Goal: Task Accomplishment & Management: Use online tool/utility

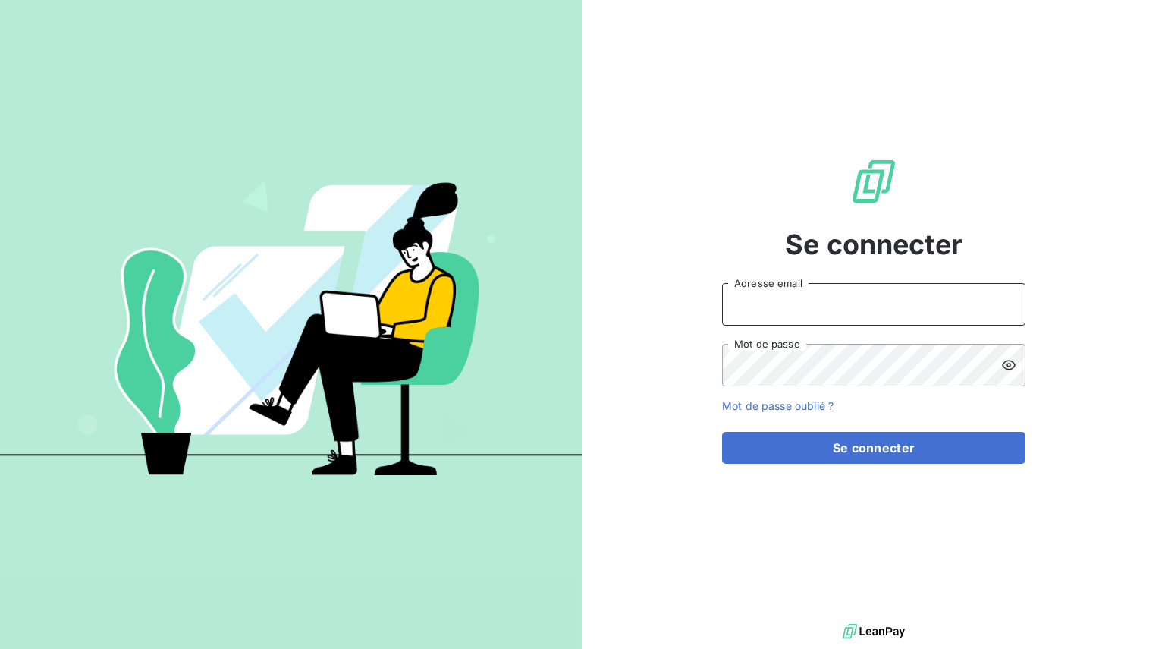
click at [762, 316] on input "Adresse email" at bounding box center [873, 304] width 303 height 42
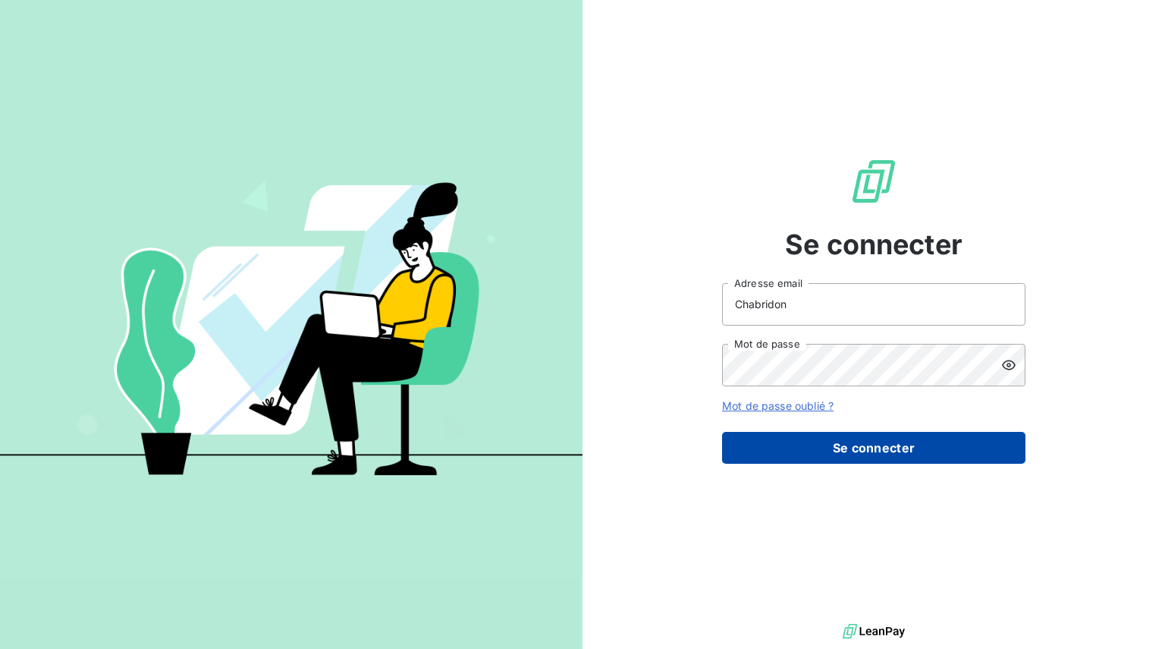
click at [853, 447] on button "Se connecter" at bounding box center [873, 448] width 303 height 32
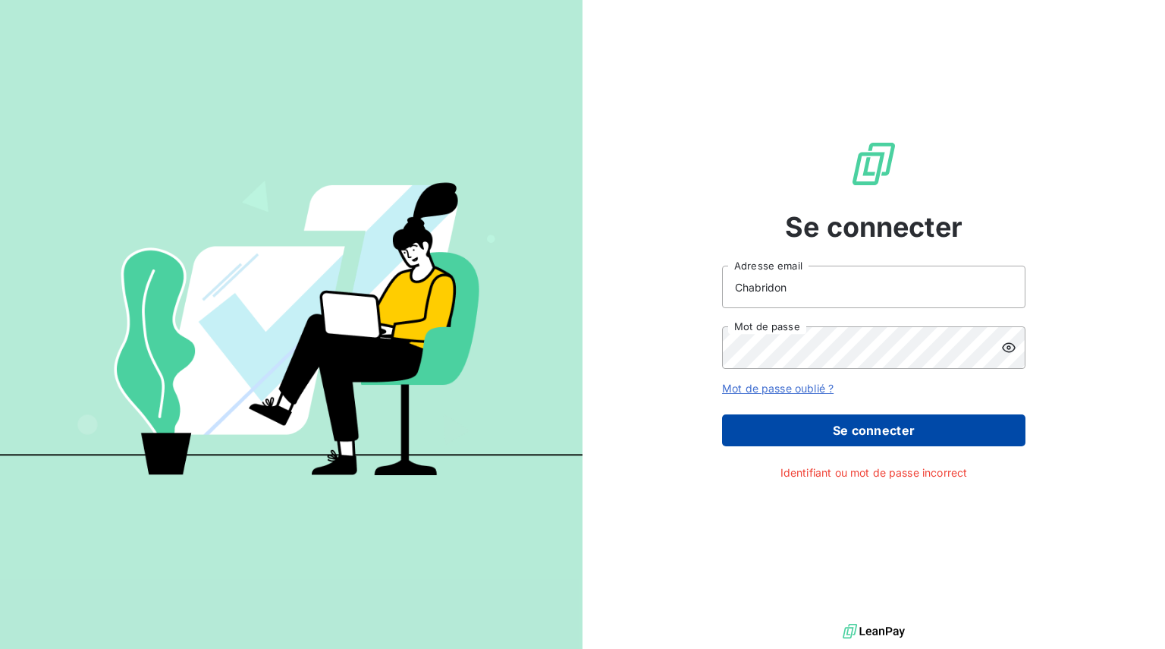
click at [857, 436] on button "Se connecter" at bounding box center [873, 430] width 303 height 32
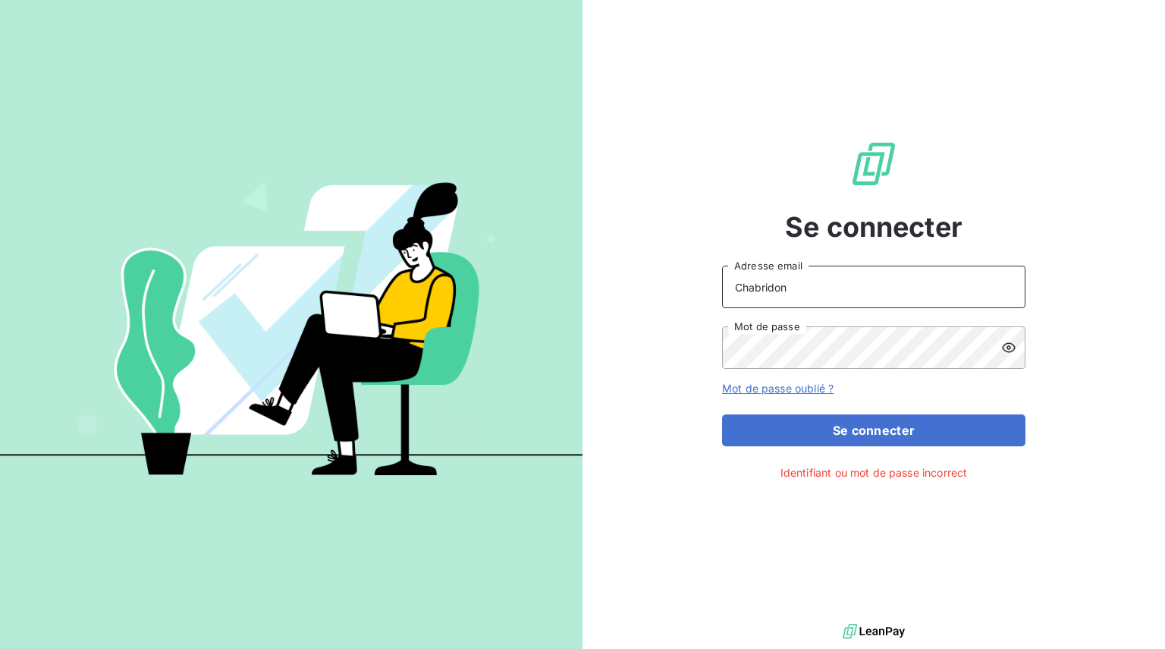
click at [807, 299] on input "Chabridon" at bounding box center [873, 287] width 303 height 42
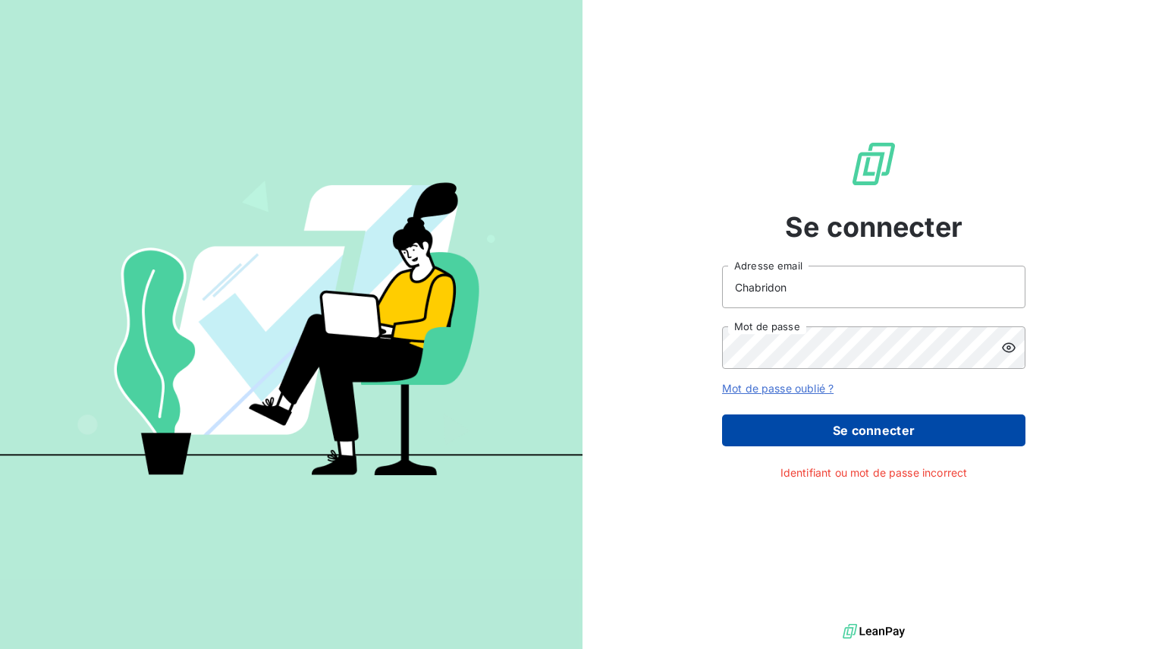
click at [858, 427] on button "Se connecter" at bounding box center [873, 430] width 303 height 32
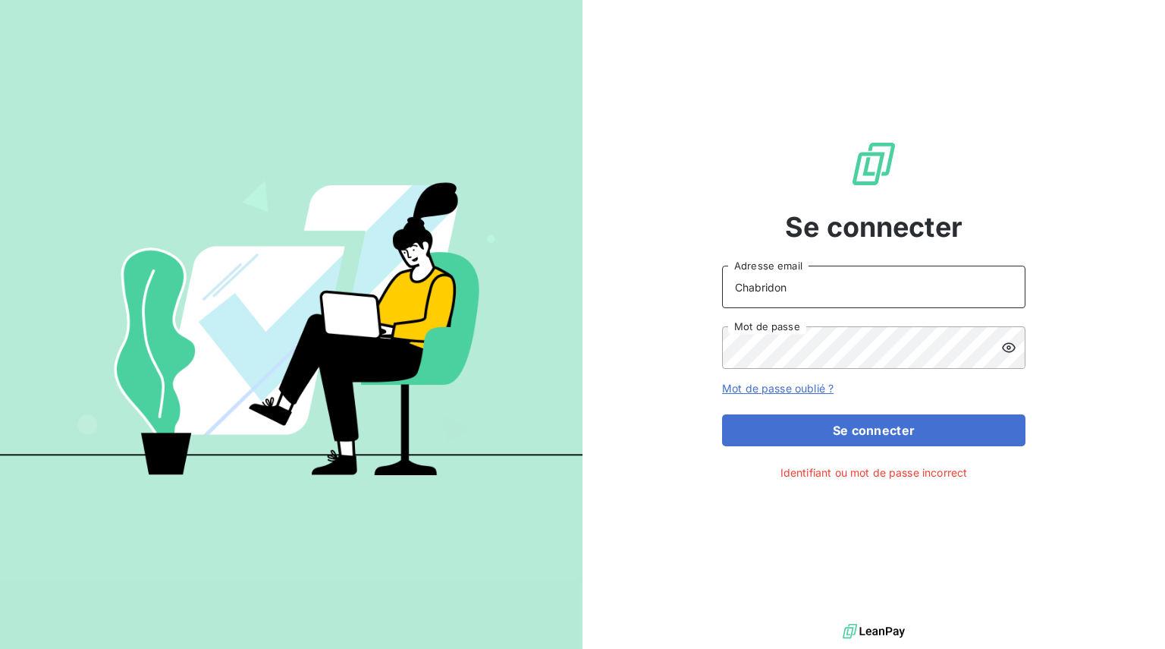
drag, startPoint x: 800, startPoint y: 299, endPoint x: 668, endPoint y: 281, distance: 133.9
click at [668, 281] on div "Se connecter Chabridon Adresse email Mot de passe Mot de passe oublié ? Se conn…" at bounding box center [874, 310] width 583 height 620
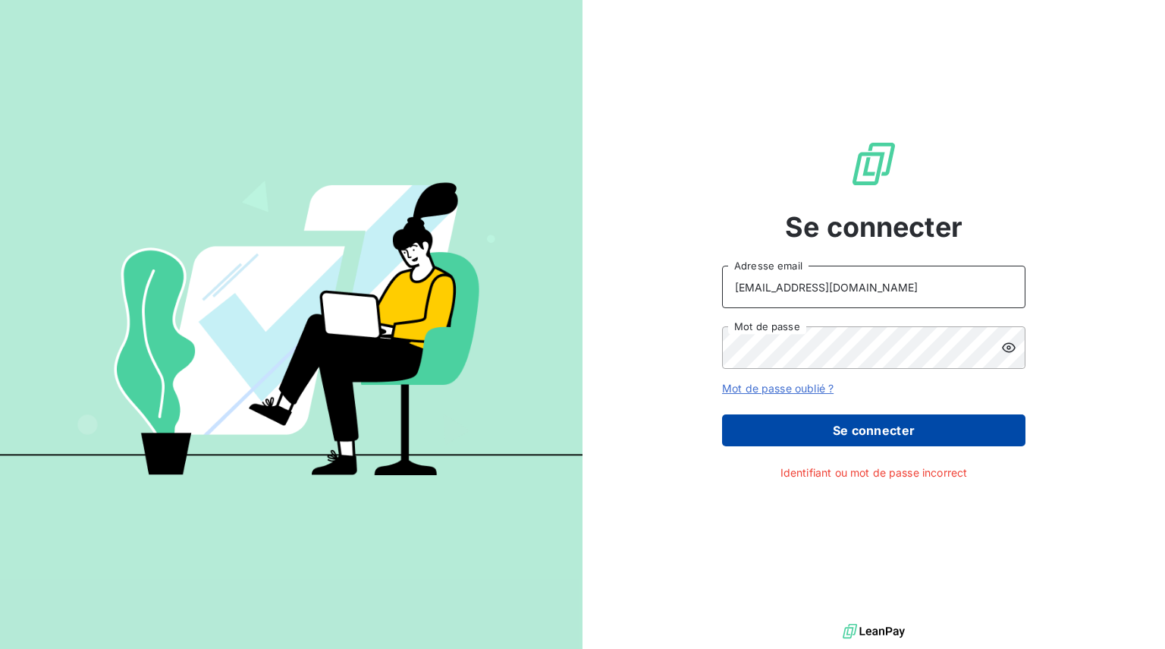
type input "[EMAIL_ADDRESS][DOMAIN_NAME]"
click at [855, 431] on button "Se connecter" at bounding box center [873, 430] width 303 height 32
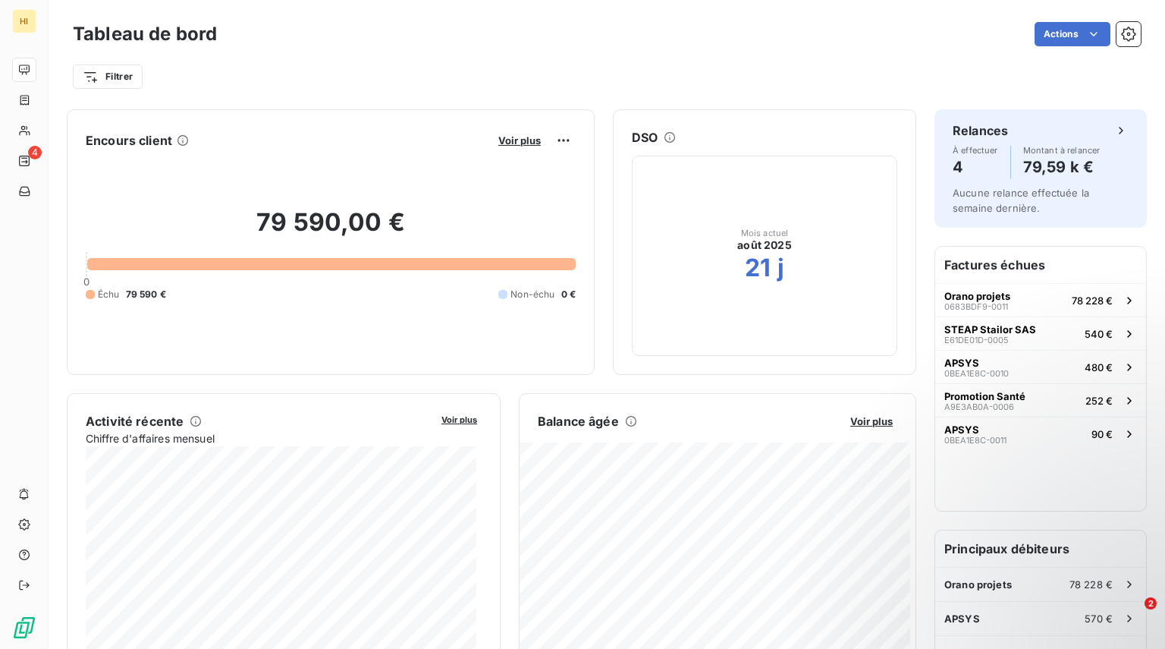
click at [328, 217] on h2 "79 590,00 €" at bounding box center [331, 230] width 490 height 46
click at [510, 140] on span "Voir plus" at bounding box center [519, 140] width 42 height 12
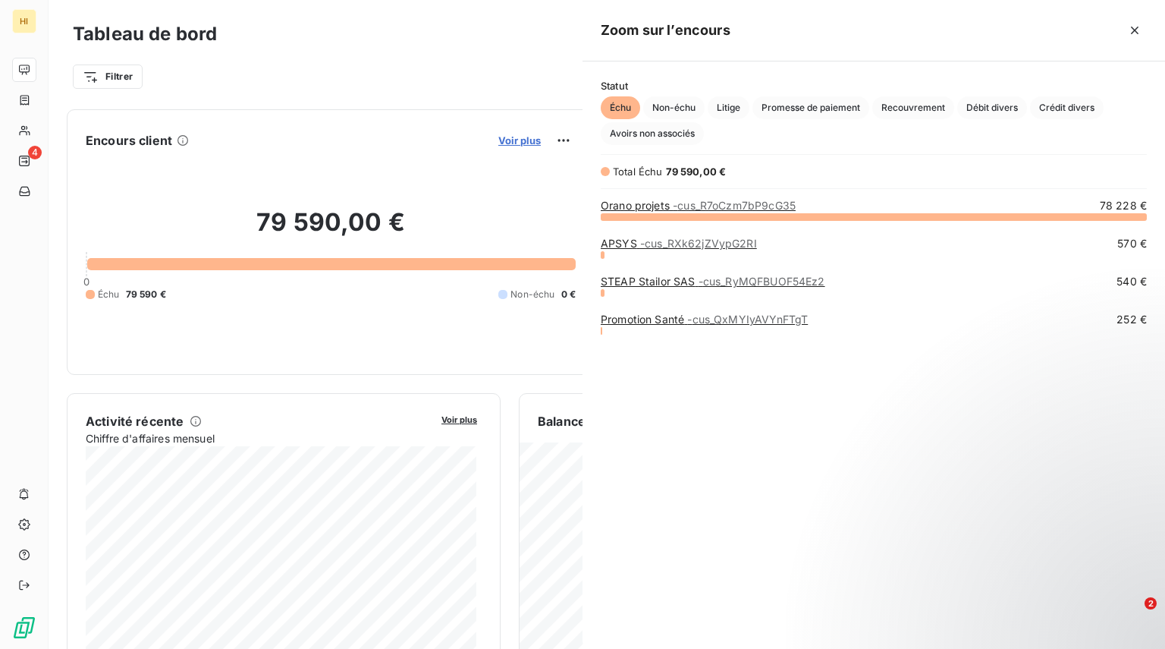
scroll to position [421, 571]
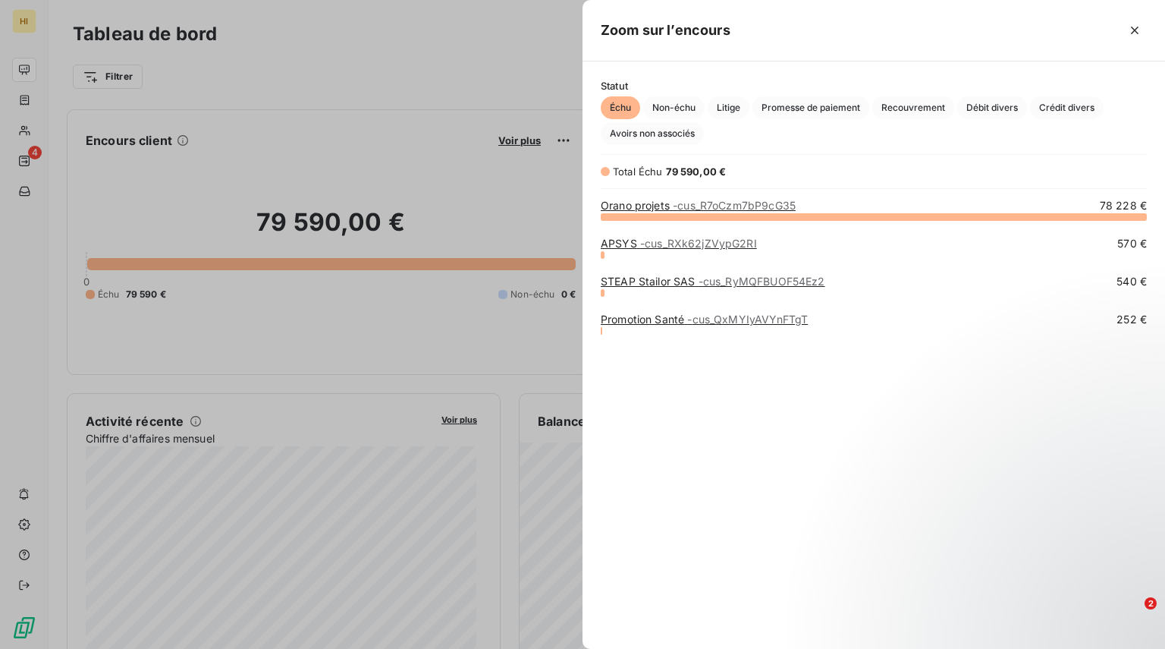
click at [616, 242] on link "APSYS - cus_RXk62jZVypG2RI" at bounding box center [679, 243] width 156 height 13
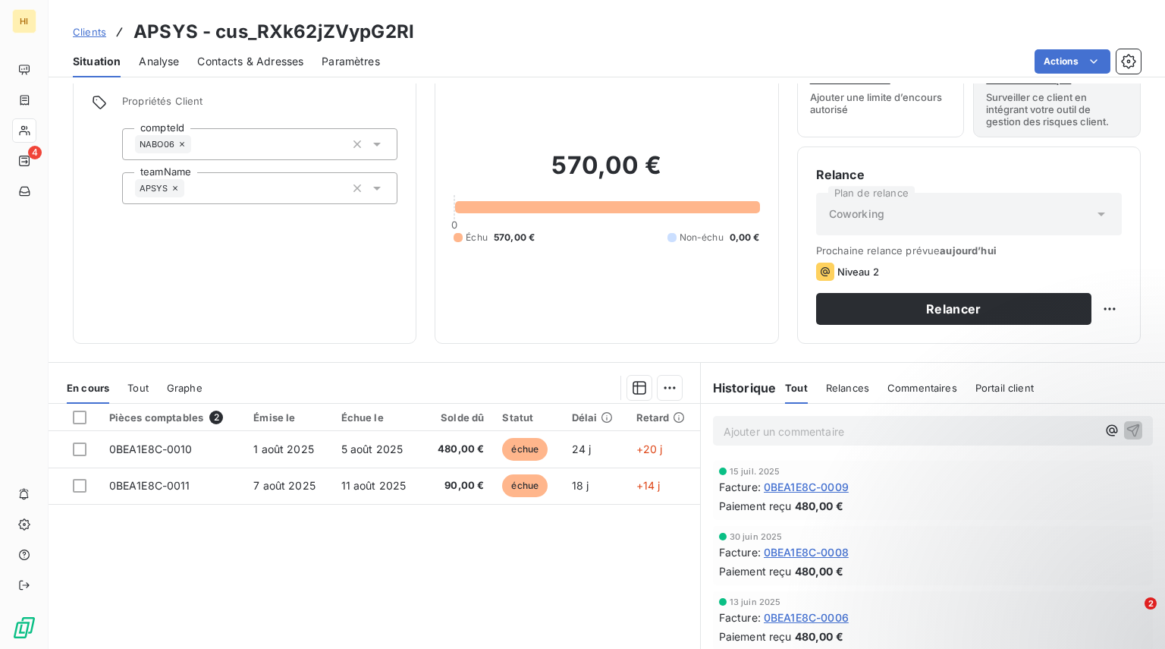
scroll to position [61, 0]
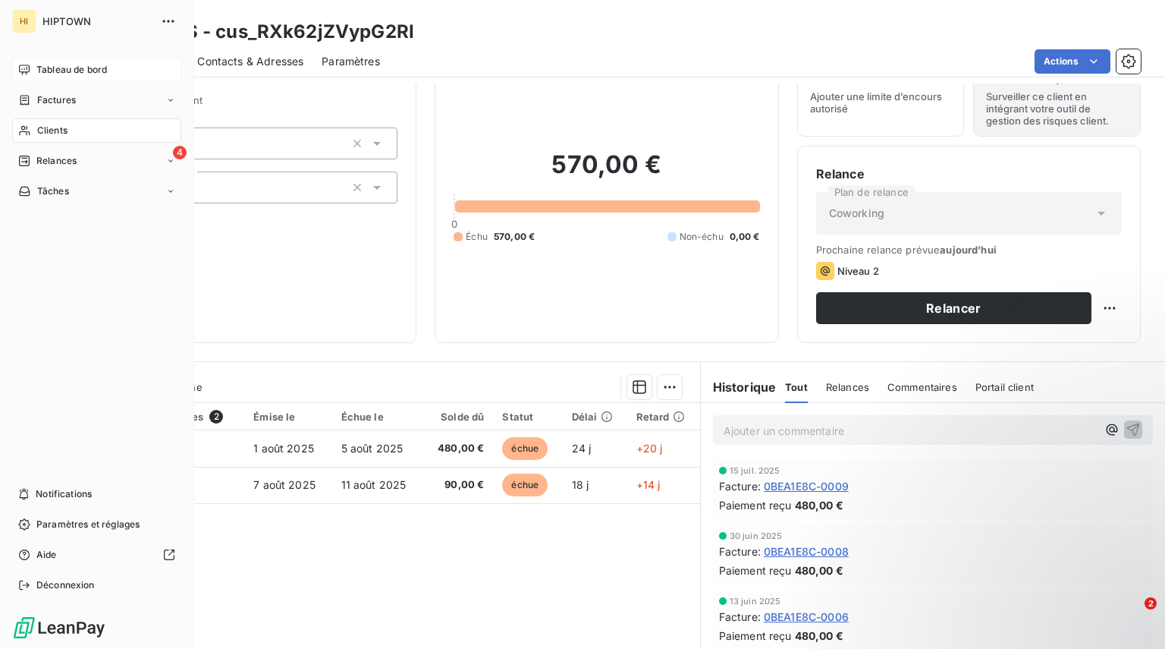
click at [64, 67] on span "Tableau de bord" at bounding box center [71, 70] width 71 height 14
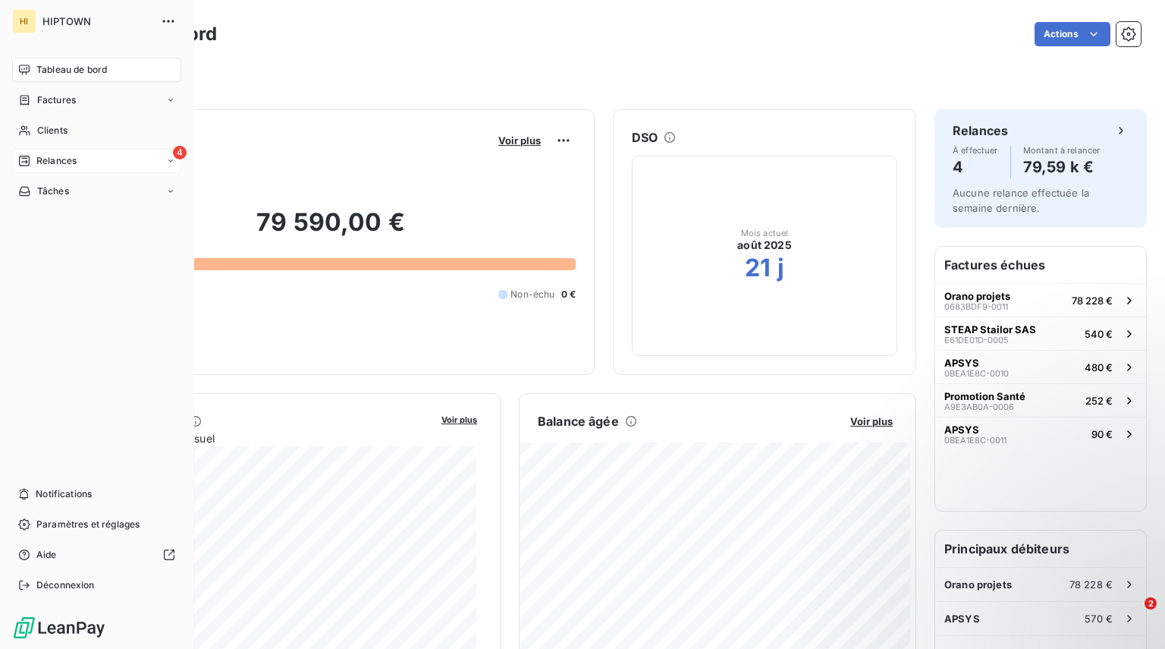
click at [88, 159] on div "4 Relances" at bounding box center [96, 161] width 169 height 24
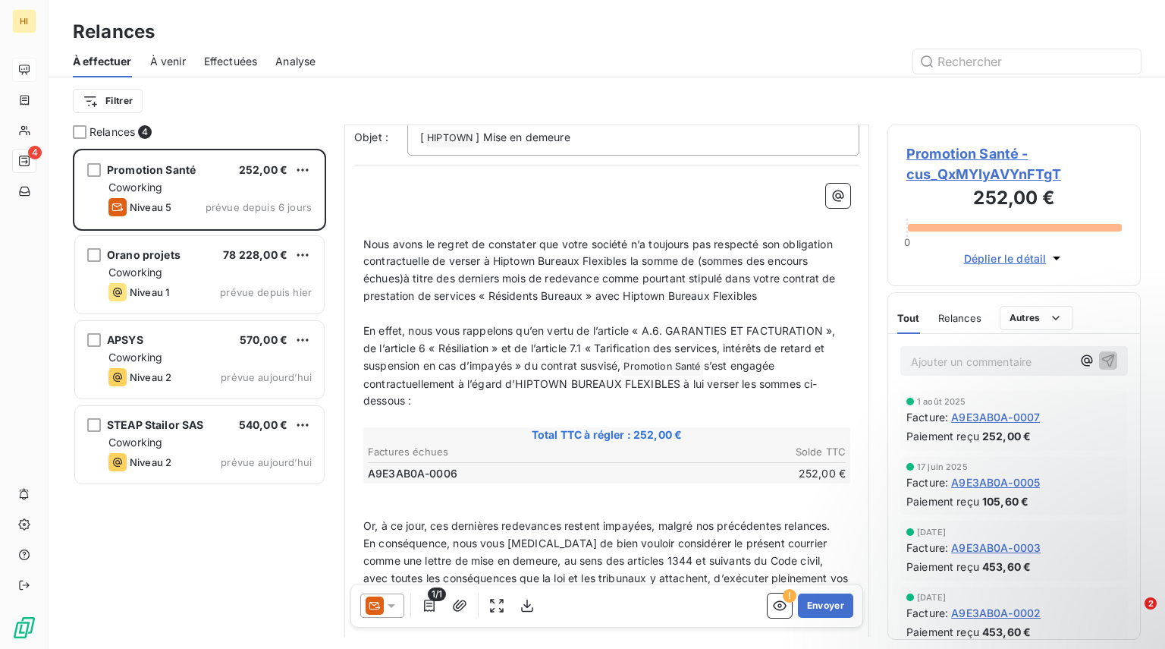
scroll to position [127, 0]
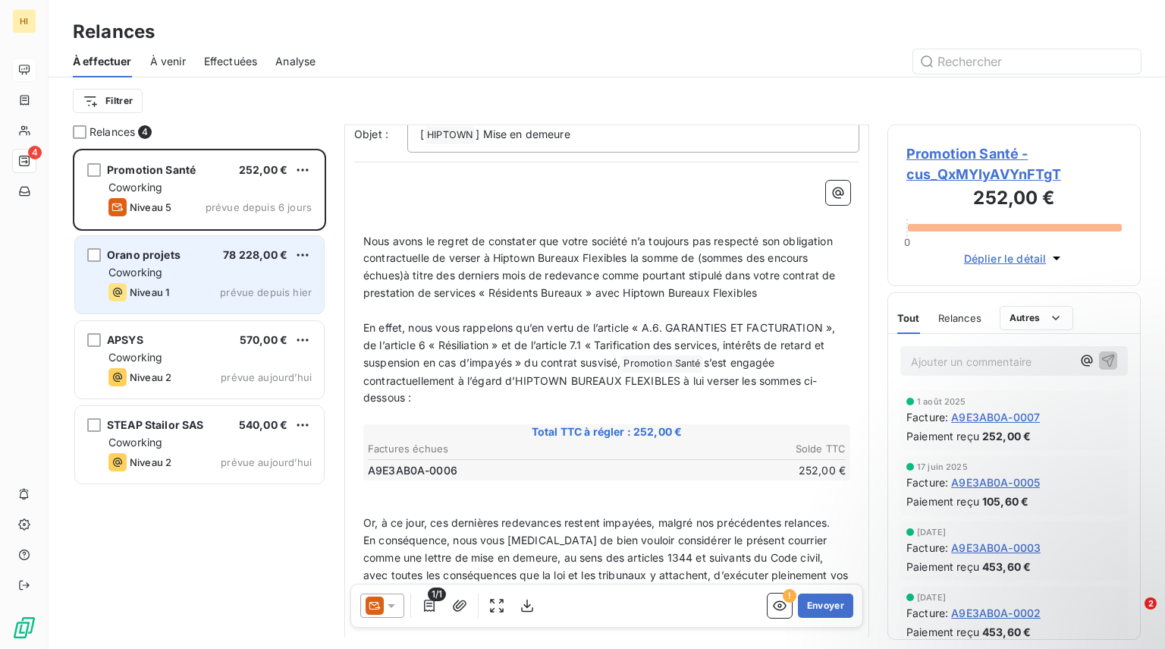
click at [277, 300] on div "Niveau 1 prévue depuis hier" at bounding box center [209, 292] width 203 height 18
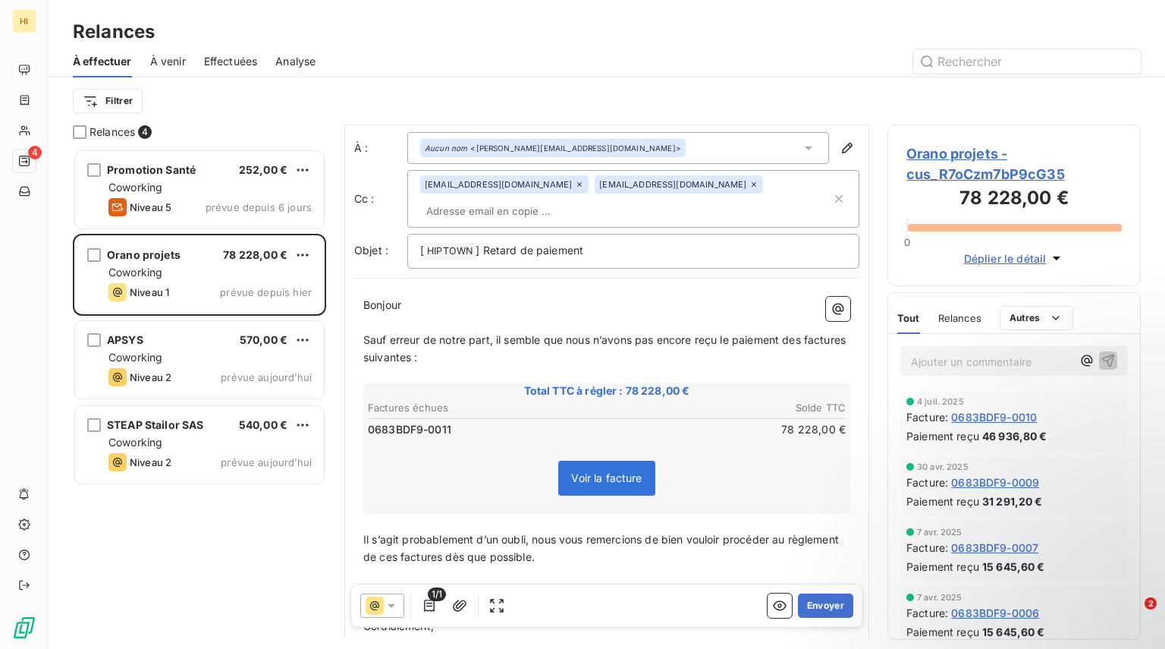
scroll to position [81, 0]
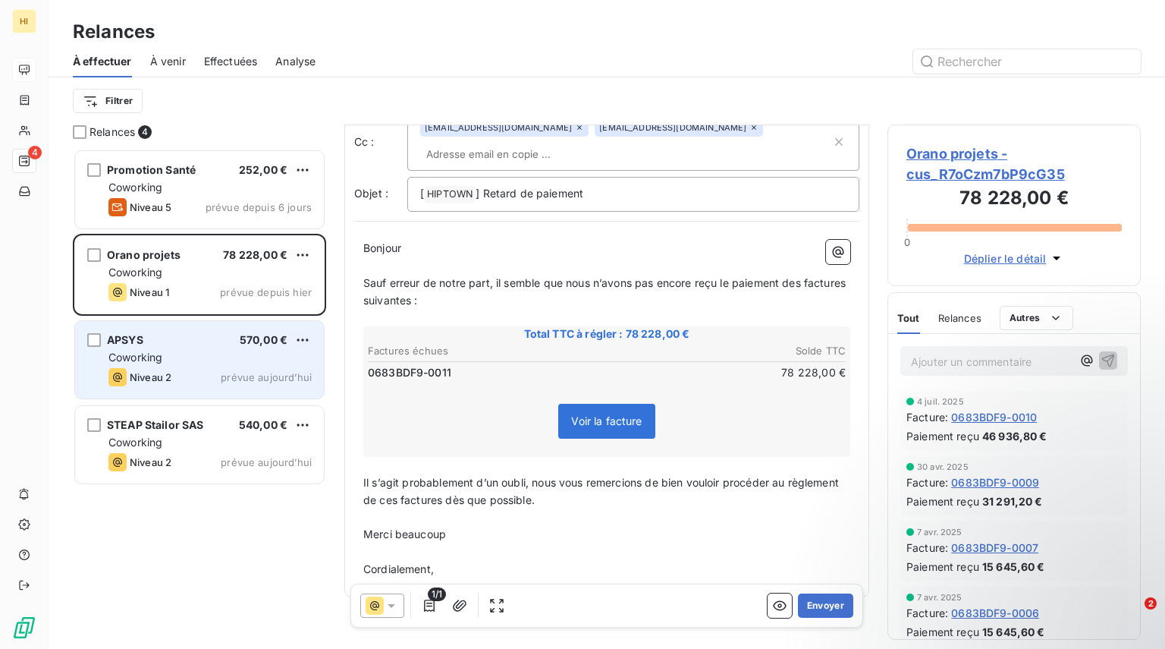
click at [215, 380] on div "Niveau 2 prévue aujourd’hui" at bounding box center [209, 377] width 203 height 18
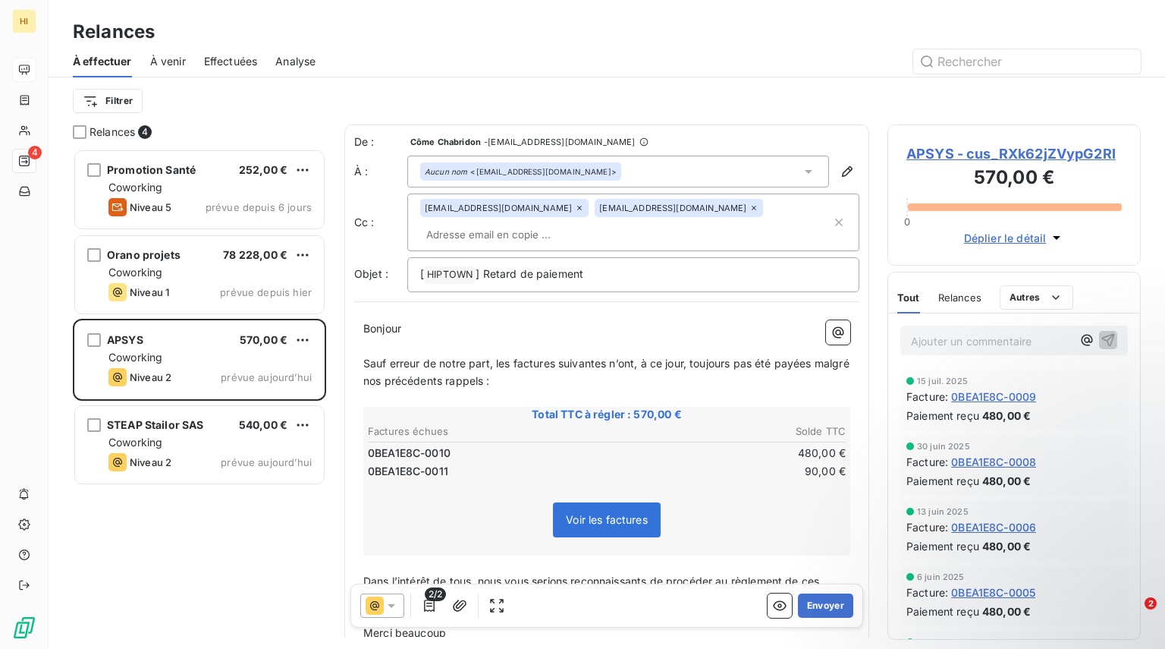
scroll to position [1, 0]
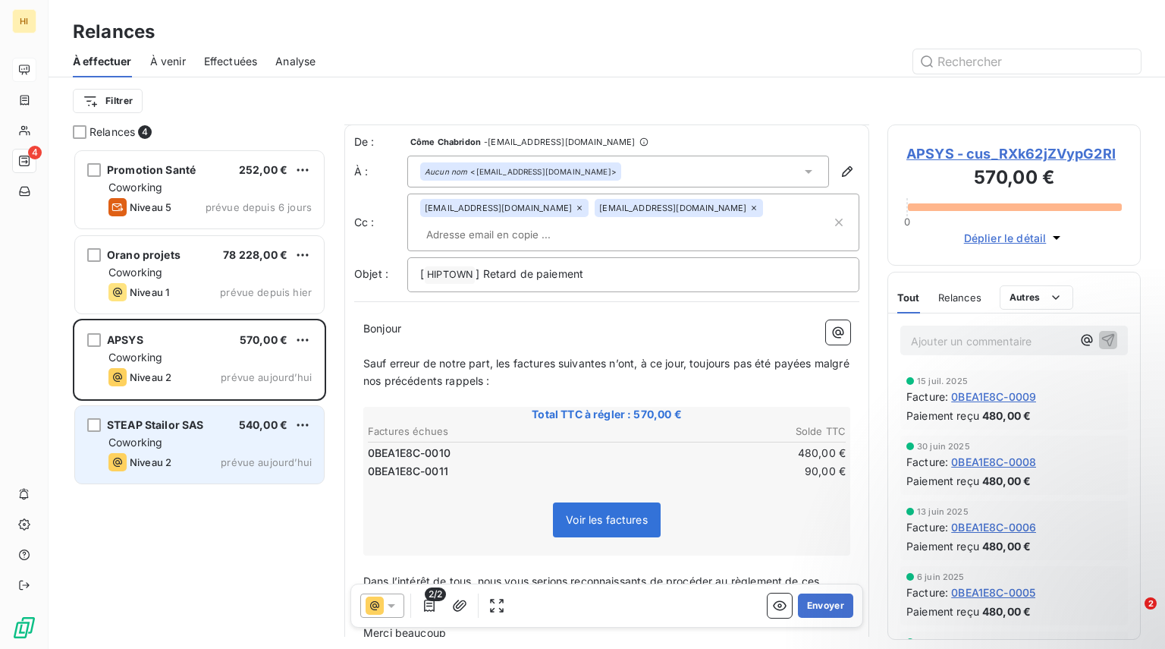
click at [209, 464] on div "Niveau 2 prévue aujourd’hui" at bounding box center [209, 462] width 203 height 18
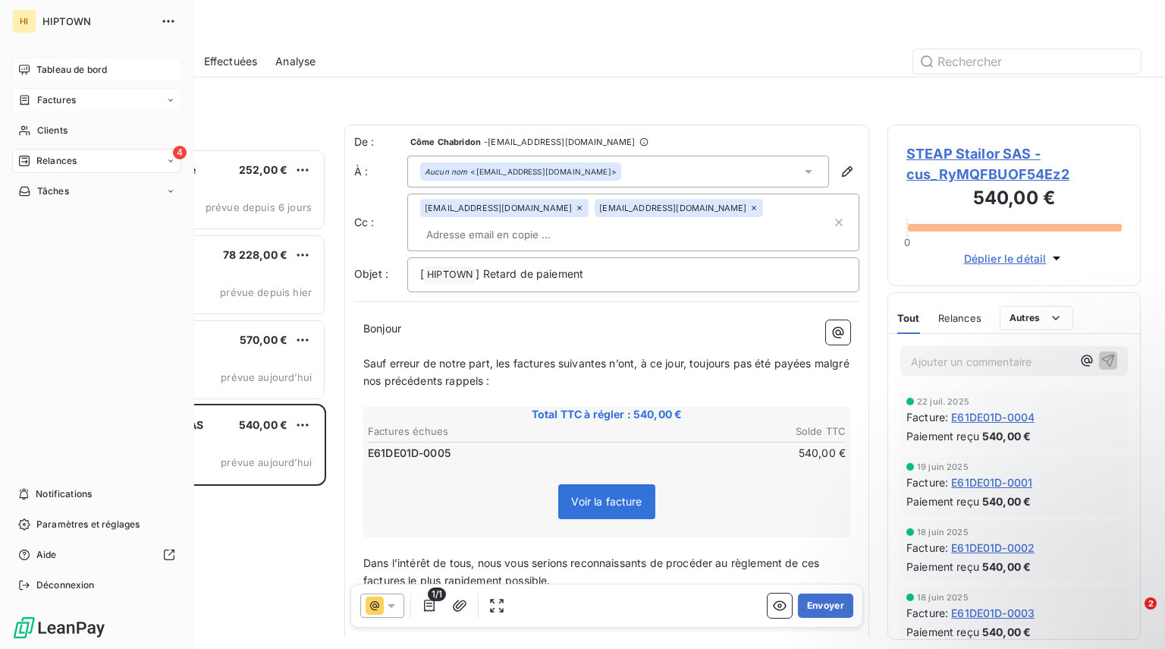
click at [45, 95] on span "Factures" at bounding box center [56, 100] width 39 height 14
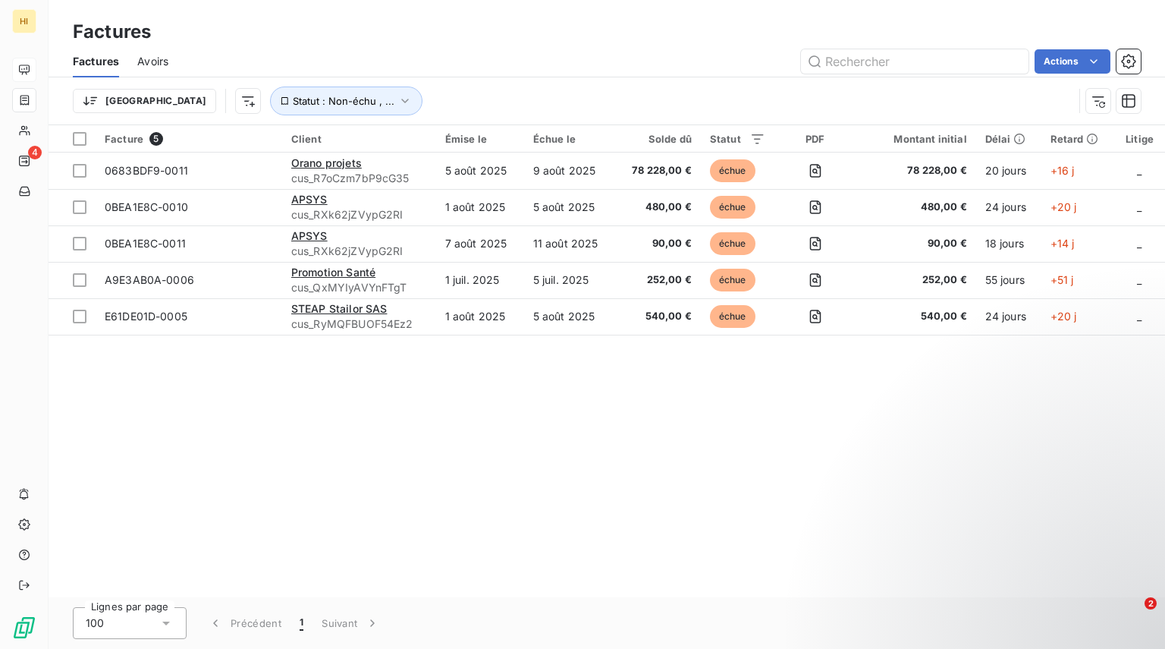
click at [156, 68] on span "Avoirs" at bounding box center [152, 61] width 31 height 15
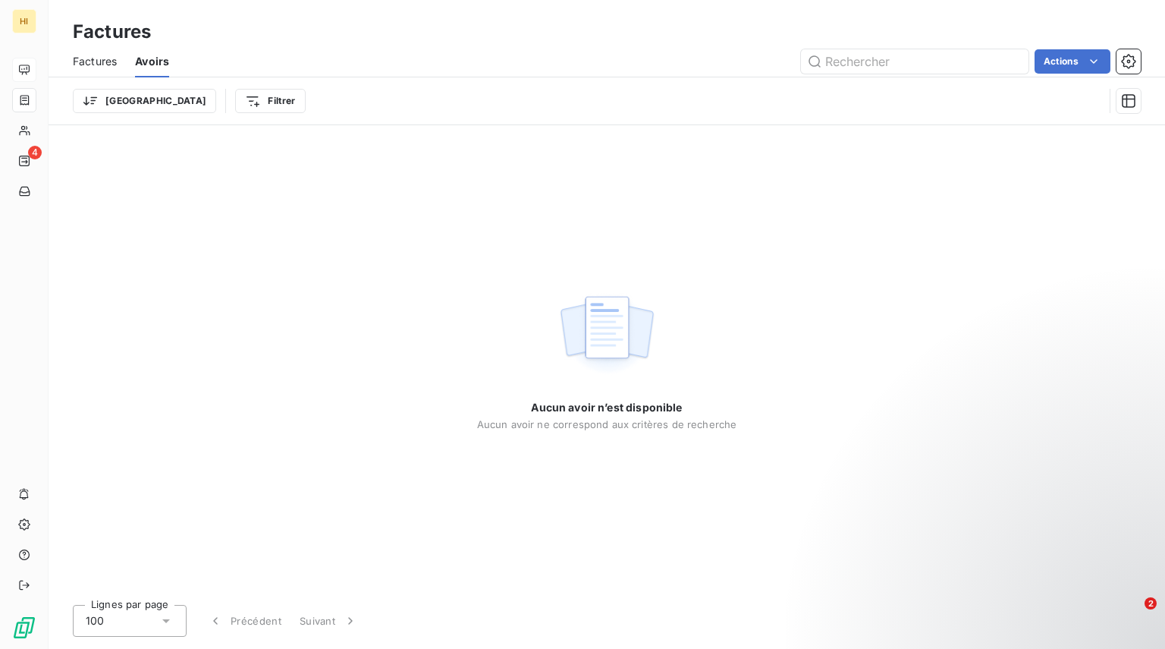
click at [91, 50] on div "Factures" at bounding box center [95, 62] width 44 height 32
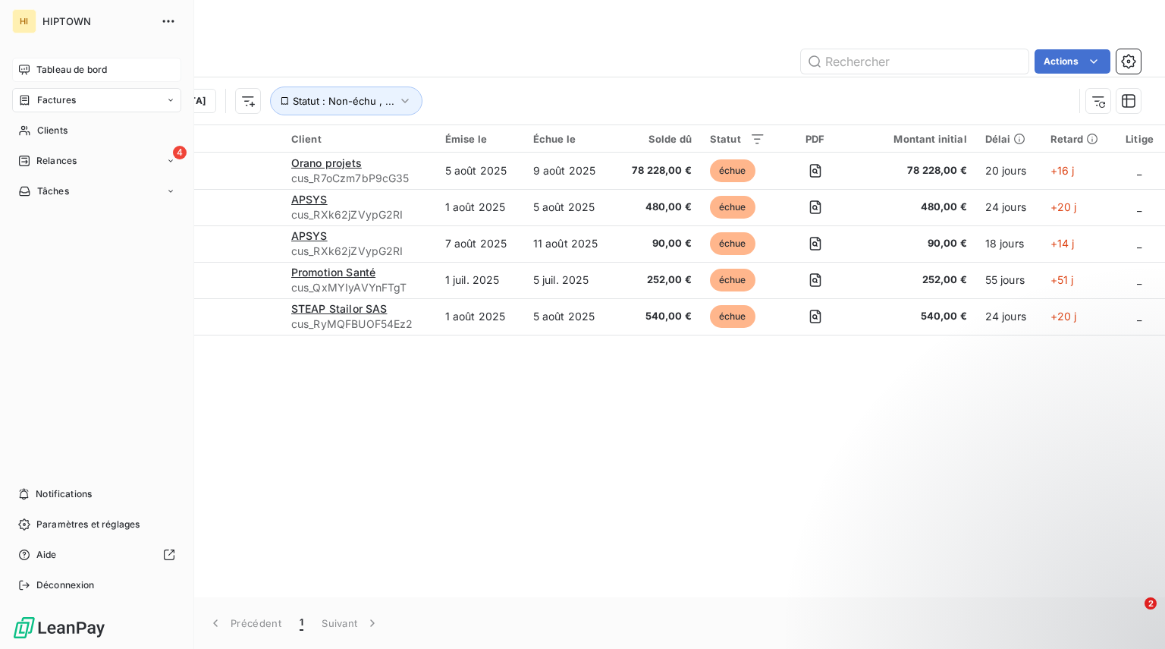
click at [30, 64] on div "Tableau de bord" at bounding box center [96, 70] width 169 height 24
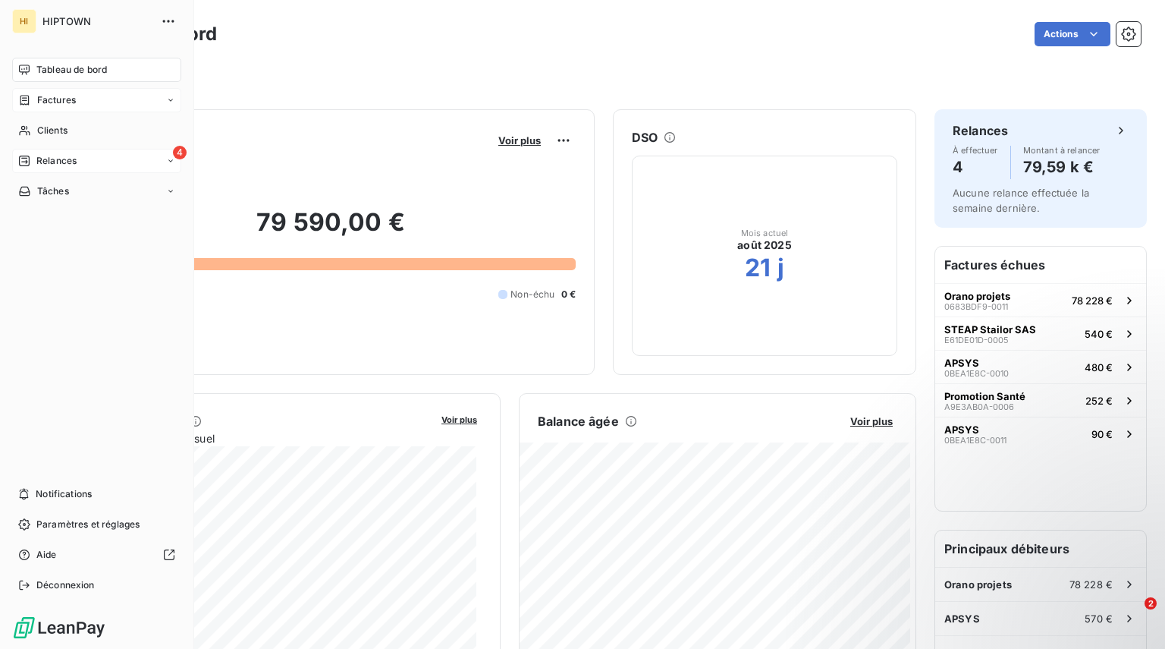
click at [34, 158] on div "Relances" at bounding box center [47, 161] width 58 height 14
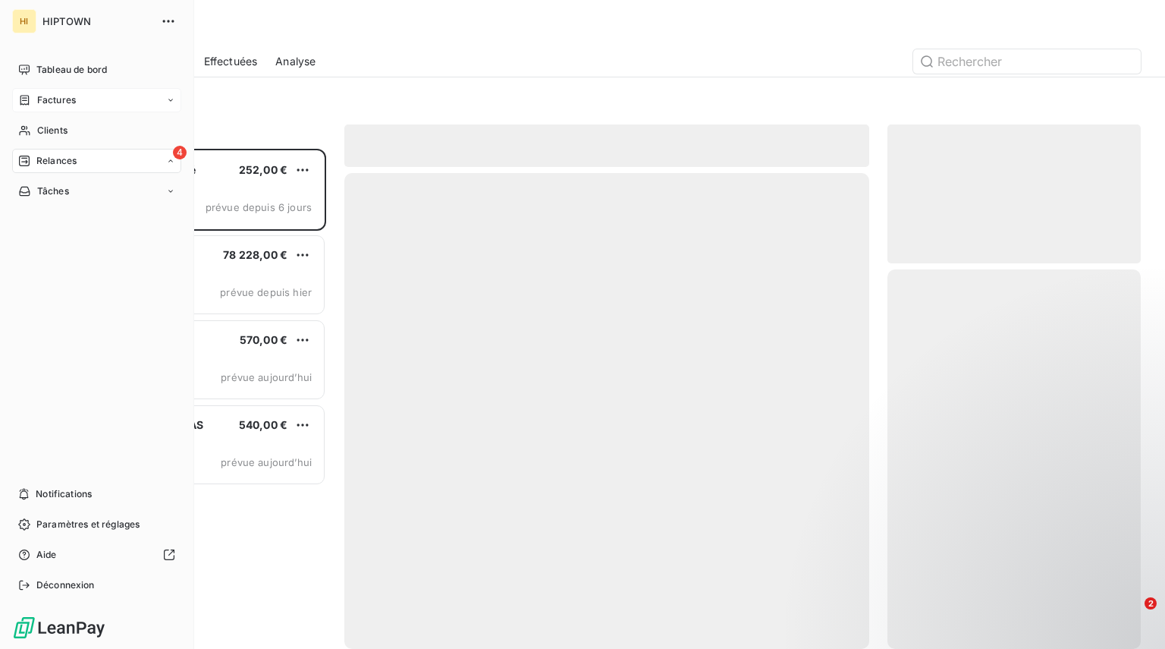
scroll to position [489, 242]
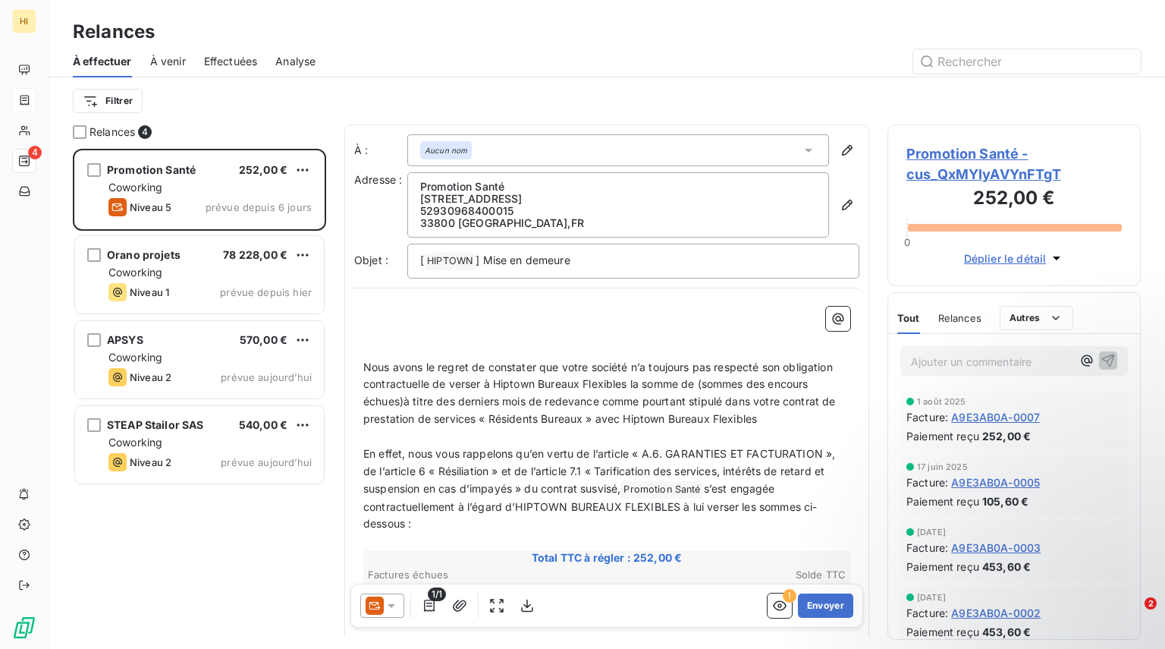
click at [168, 57] on span "À venir" at bounding box center [168, 61] width 36 height 15
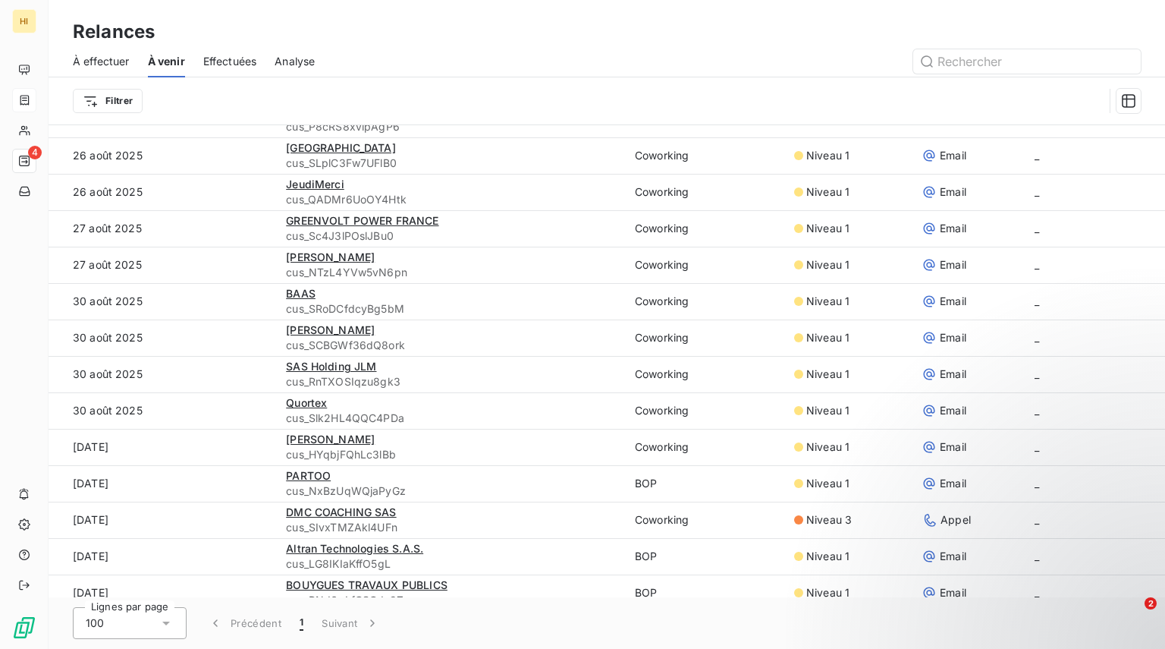
click at [221, 64] on span "Effectuées" at bounding box center [230, 61] width 54 height 15
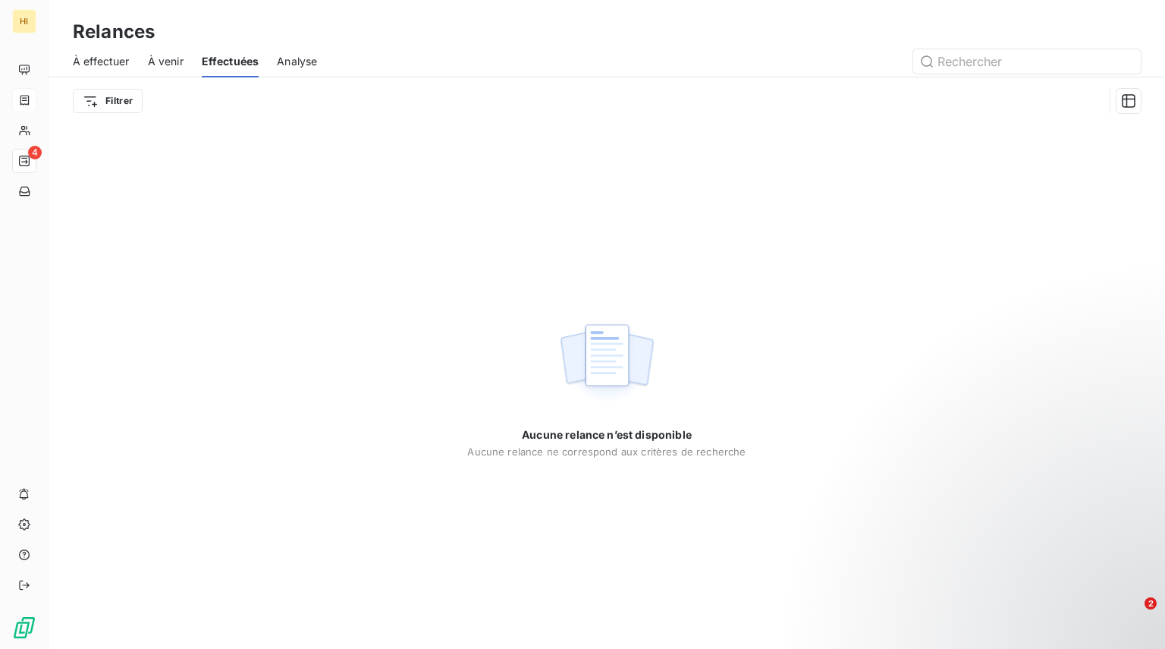
click at [313, 60] on span "Analyse" at bounding box center [297, 61] width 40 height 15
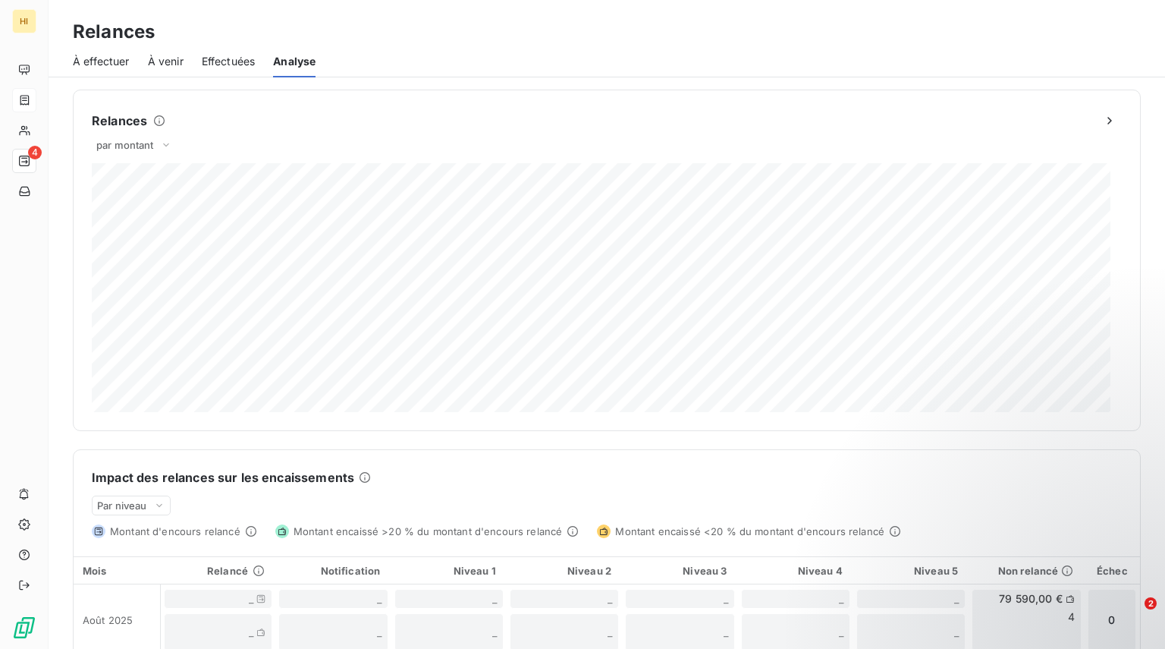
click at [232, 52] on div "Effectuées" at bounding box center [229, 62] width 54 height 32
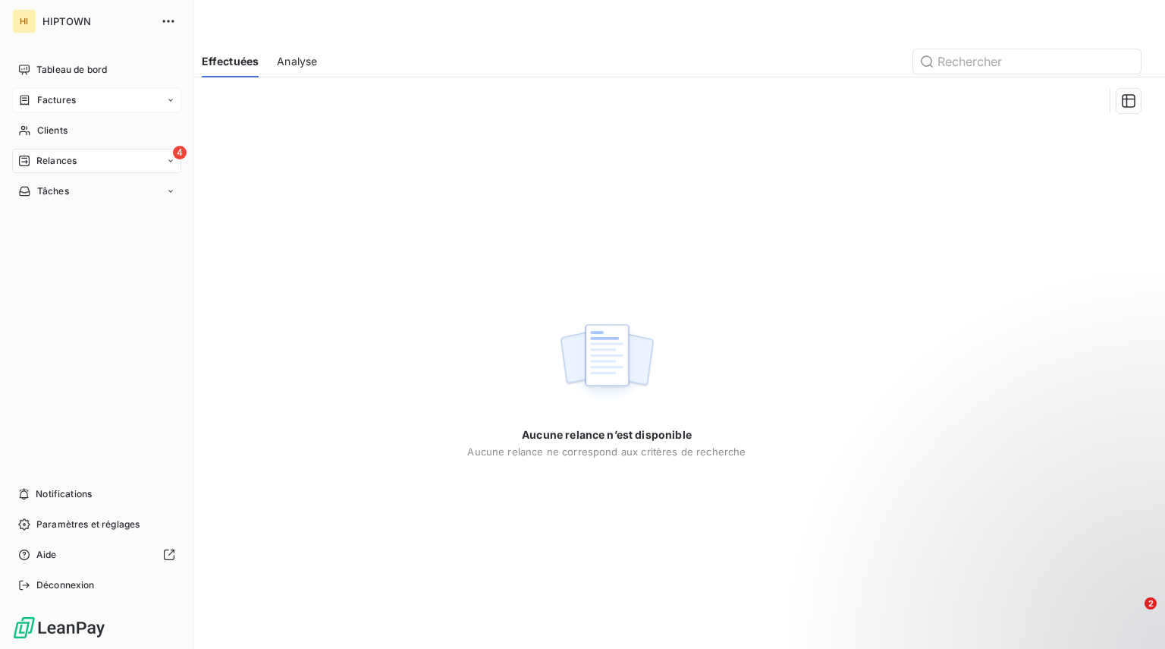
click at [31, 161] on div "Relances" at bounding box center [47, 161] width 58 height 14
click at [61, 159] on span "Relances" at bounding box center [56, 161] width 40 height 14
click at [98, 198] on div "À effectuer" at bounding box center [105, 191] width 151 height 24
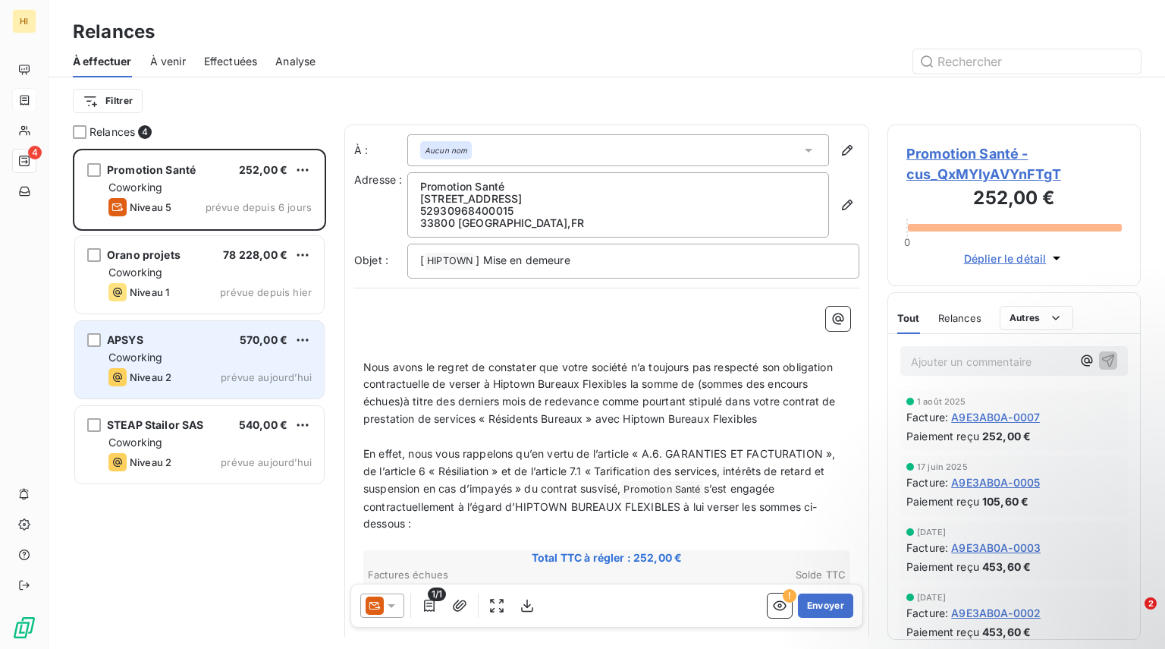
click at [200, 338] on div "APSYS 570,00 €" at bounding box center [209, 340] width 203 height 14
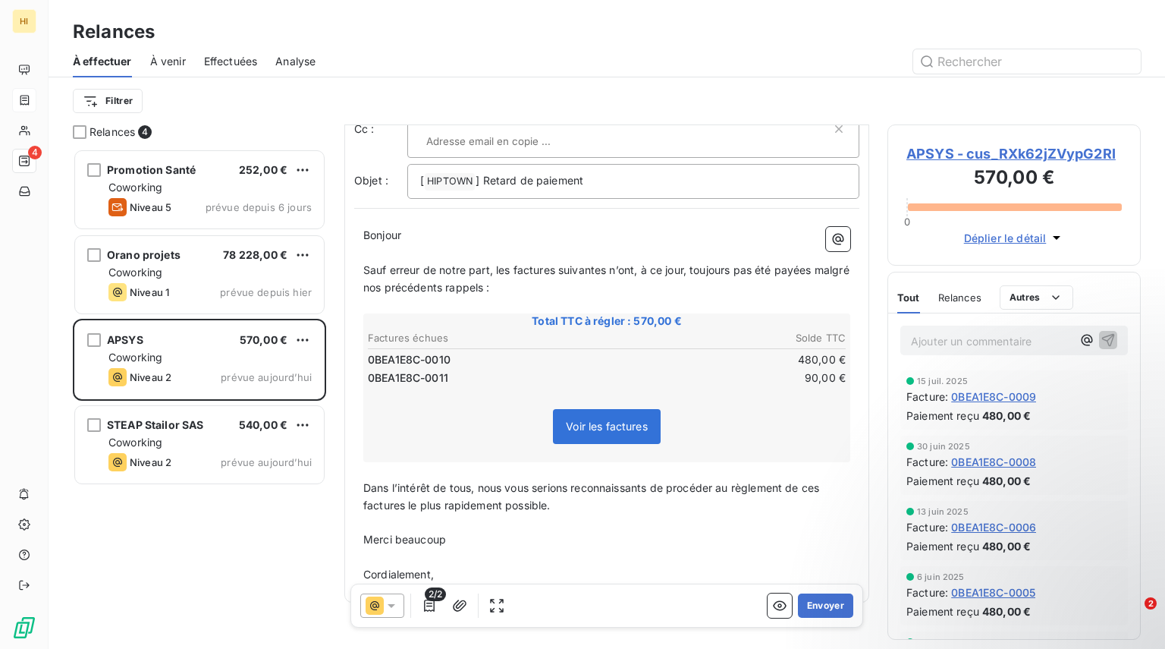
scroll to position [95, 0]
click at [560, 261] on p "Sauf erreur de notre part, les factures suivantes n’ont, à ce jour, toujours pa…" at bounding box center [606, 278] width 487 height 35
click at [407, 281] on span "Sauf erreur de notre part, les factures suivantes n’ont, à ce jour, toujours pa…" at bounding box center [590, 286] width 454 height 48
click at [476, 278] on p "Sauf erreur de notre part, les factures suivantes n’ont, à ce jour, toujours pa…" at bounding box center [606, 287] width 487 height 52
click at [485, 480] on span "Dans l’intérêt de tous, nous vous serions reconnaissants de procéder au règleme…" at bounding box center [592, 495] width 459 height 30
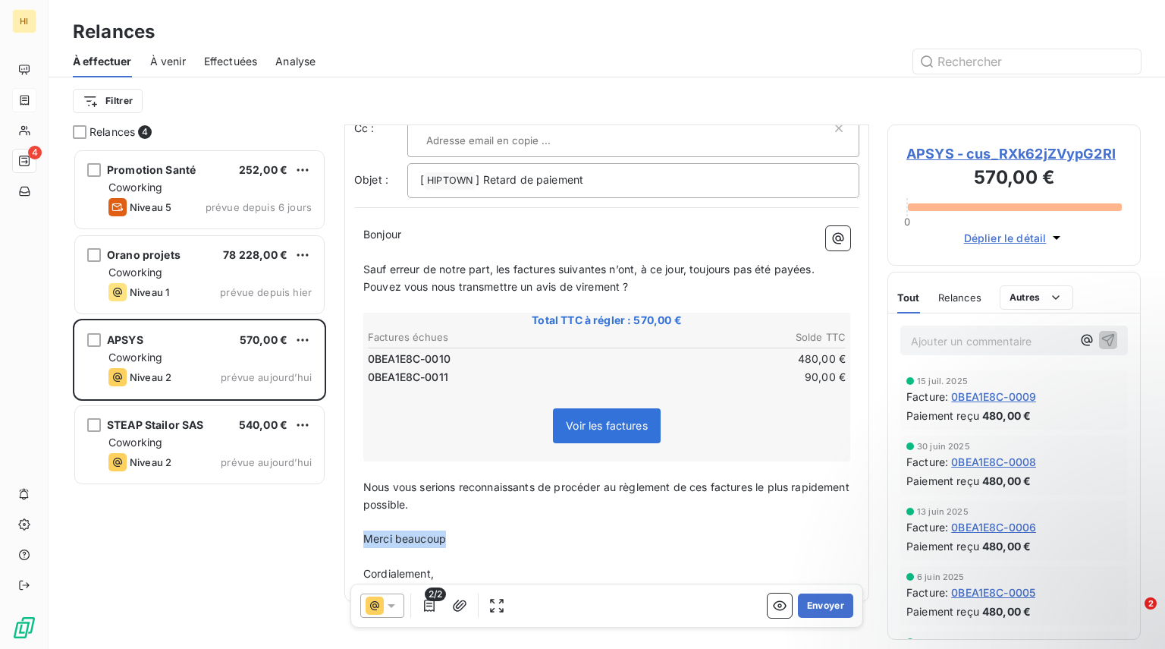
drag, startPoint x: 453, startPoint y: 517, endPoint x: 335, endPoint y: 518, distance: 118.4
click at [335, 518] on div "Relances 4 Promotion Santé 252,00 € Coworking Niveau 5 prévue depuis 6 jours Or…" at bounding box center [607, 386] width 1117 height 524
click at [432, 567] on span "Cordialement," at bounding box center [398, 573] width 71 height 13
click at [501, 532] on span "En vous souhaitant une excelente journée," at bounding box center [469, 538] width 213 height 13
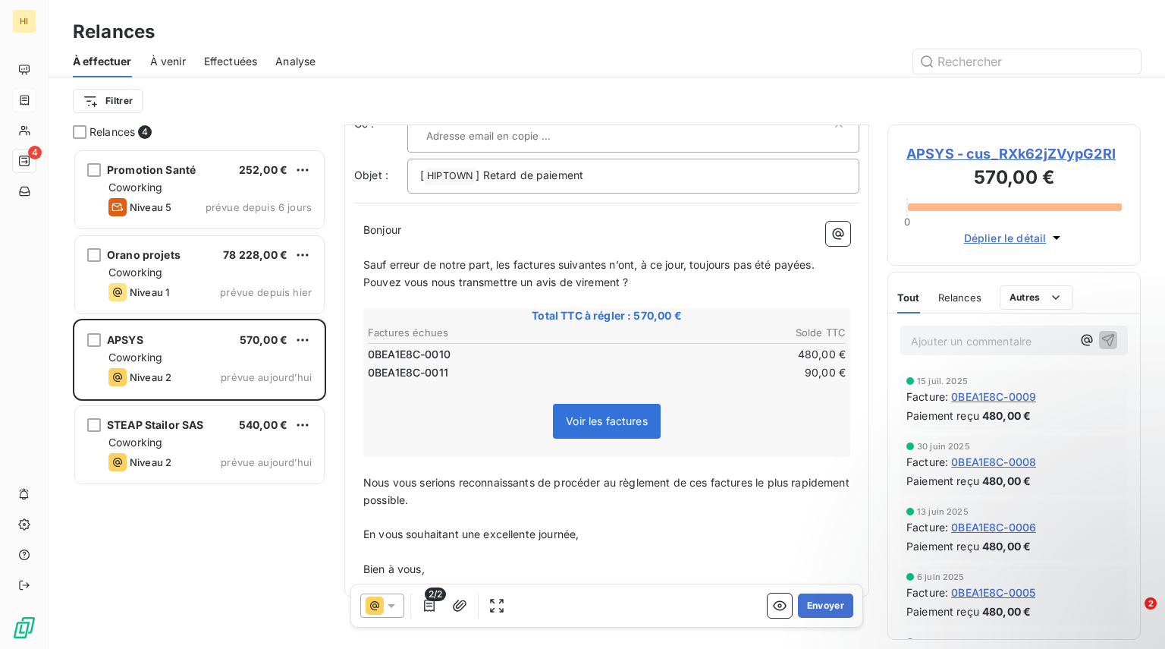
click at [476, 561] on p "Bien à vous," at bounding box center [606, 569] width 487 height 17
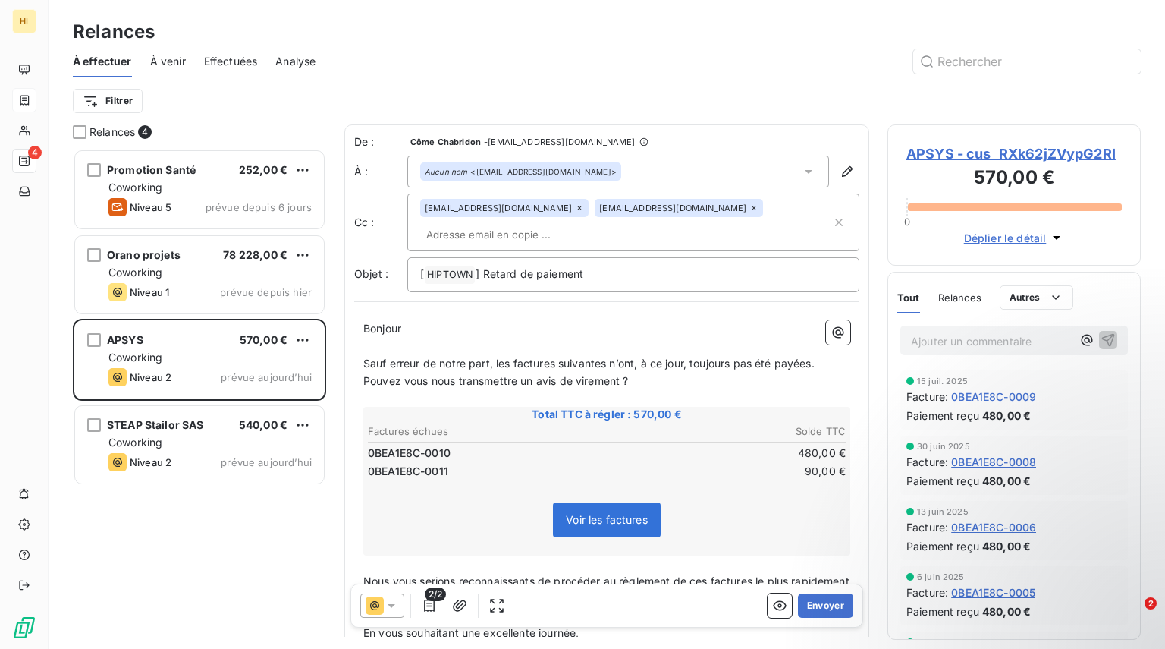
scroll to position [1, 0]
click at [629, 445] on td "480,00 €" at bounding box center [727, 453] width 239 height 17
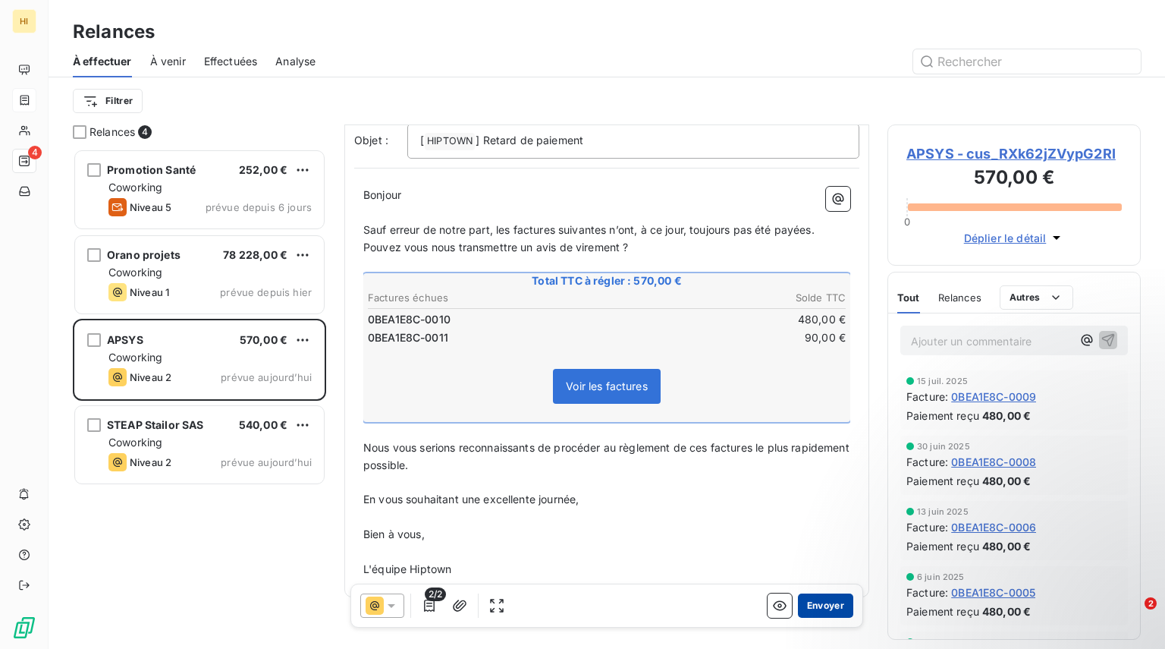
click at [816, 601] on button "Envoyer" at bounding box center [825, 605] width 55 height 24
